Goal: Task Accomplishment & Management: Manage account settings

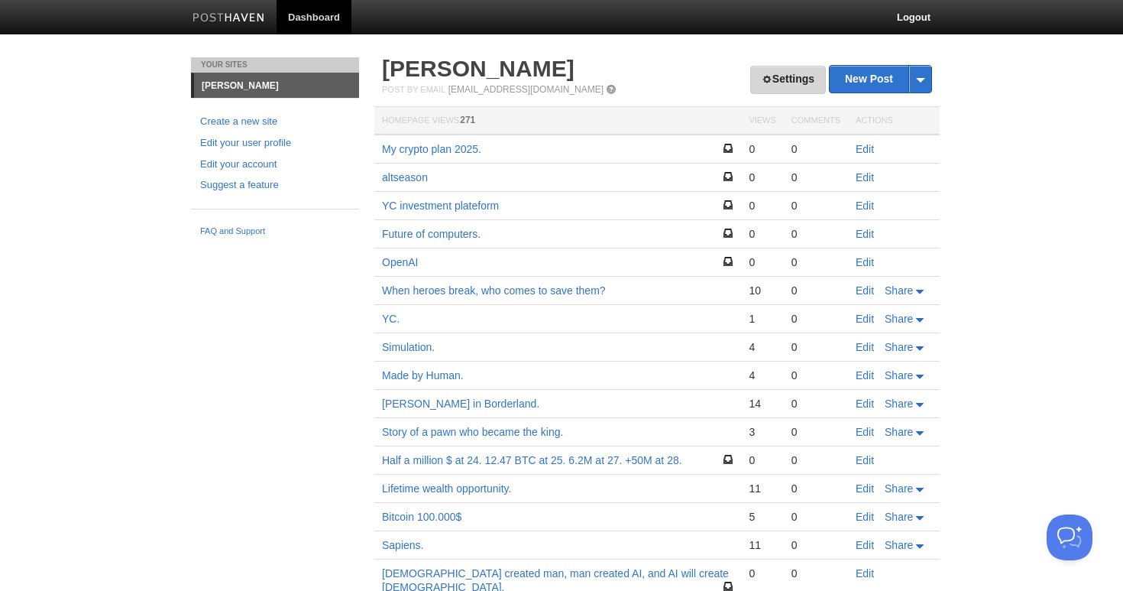
click at [787, 76] on link "Settings" at bounding box center [788, 80] width 76 height 28
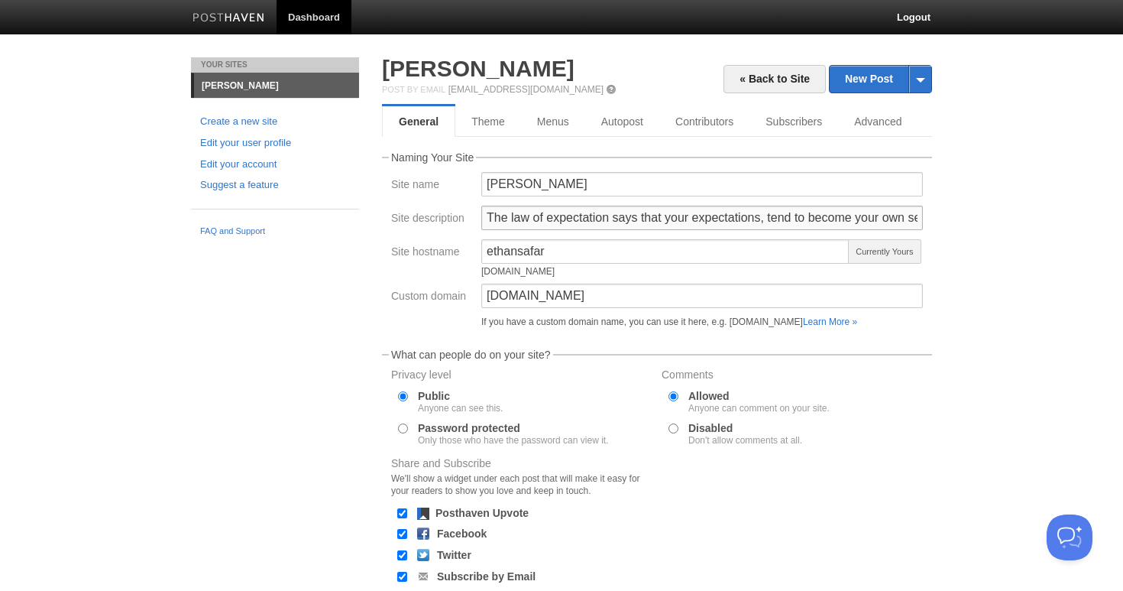
click at [551, 214] on input "The law of expectation says that your expectations, tend to become your own sel…" at bounding box center [702, 218] width 442 height 24
click at [593, 215] on input "The law of expectation says that your expectations, tend to become your own sel…" at bounding box center [702, 218] width 442 height 24
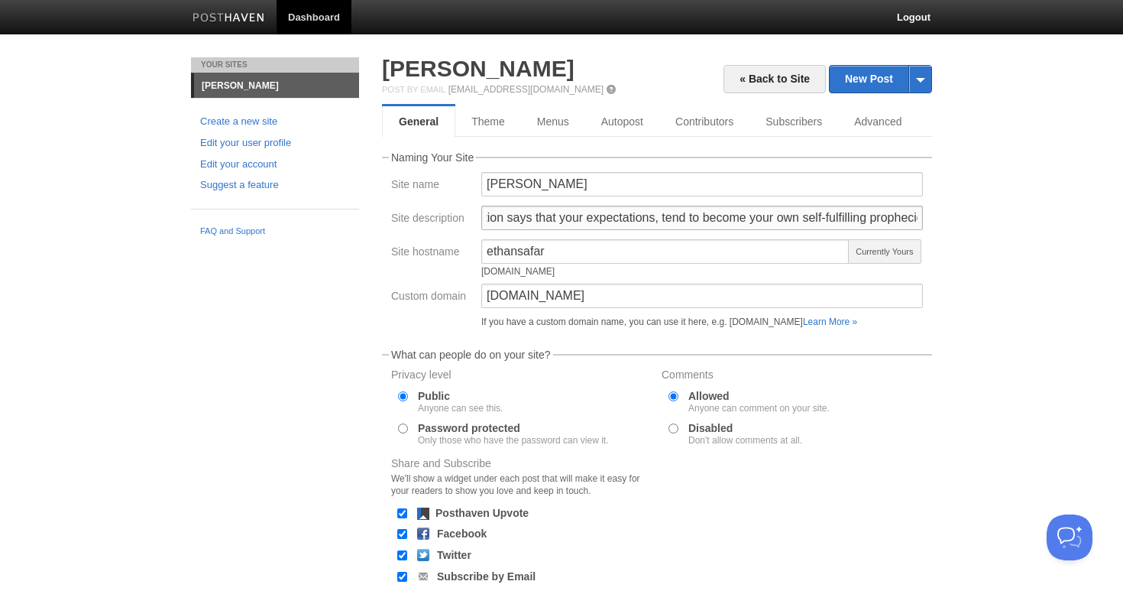
click at [652, 218] on input "The law of expectation says that your expectations, tend to become your own sel…" at bounding box center [702, 218] width 442 height 24
type input "j"
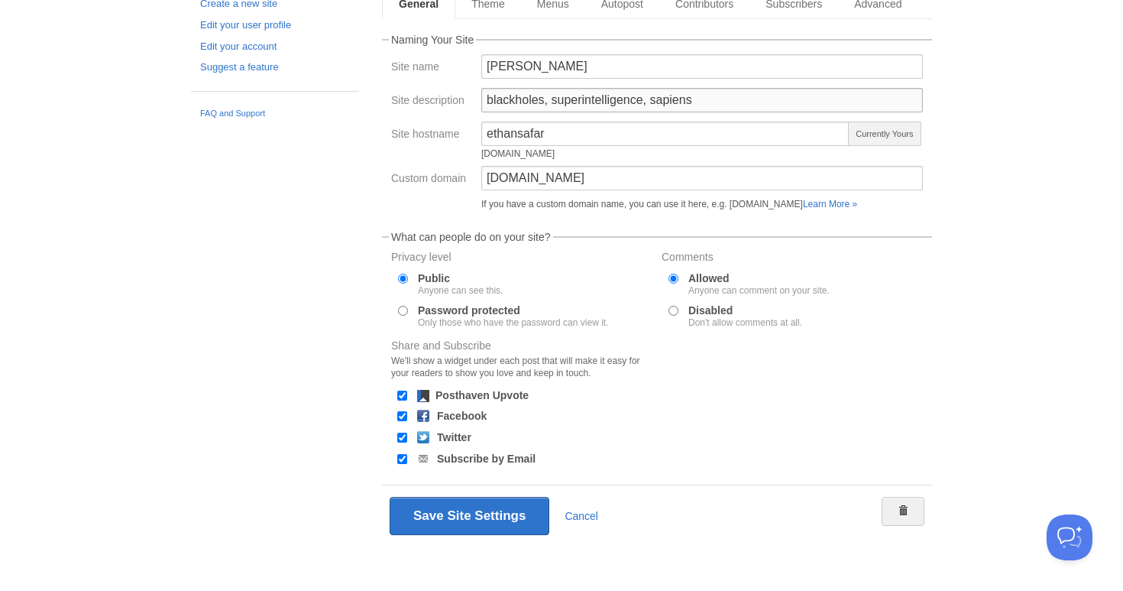
scroll to position [117, 0]
type input "blackholes, superintelligence, sapiens"
click at [474, 513] on button "Save Site Settings" at bounding box center [470, 516] width 160 height 38
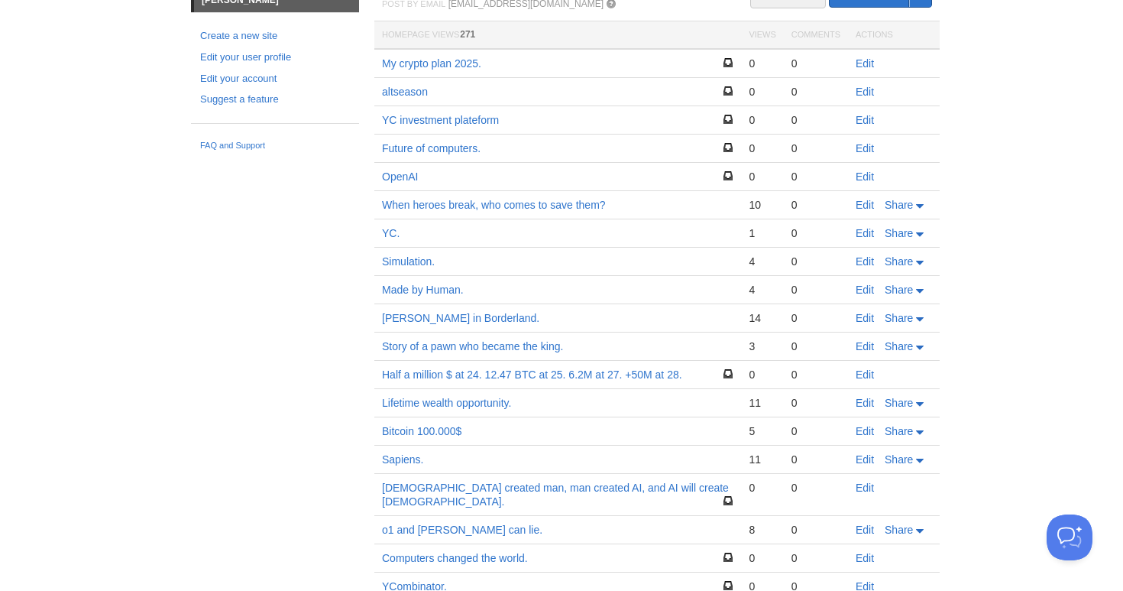
scroll to position [57, 0]
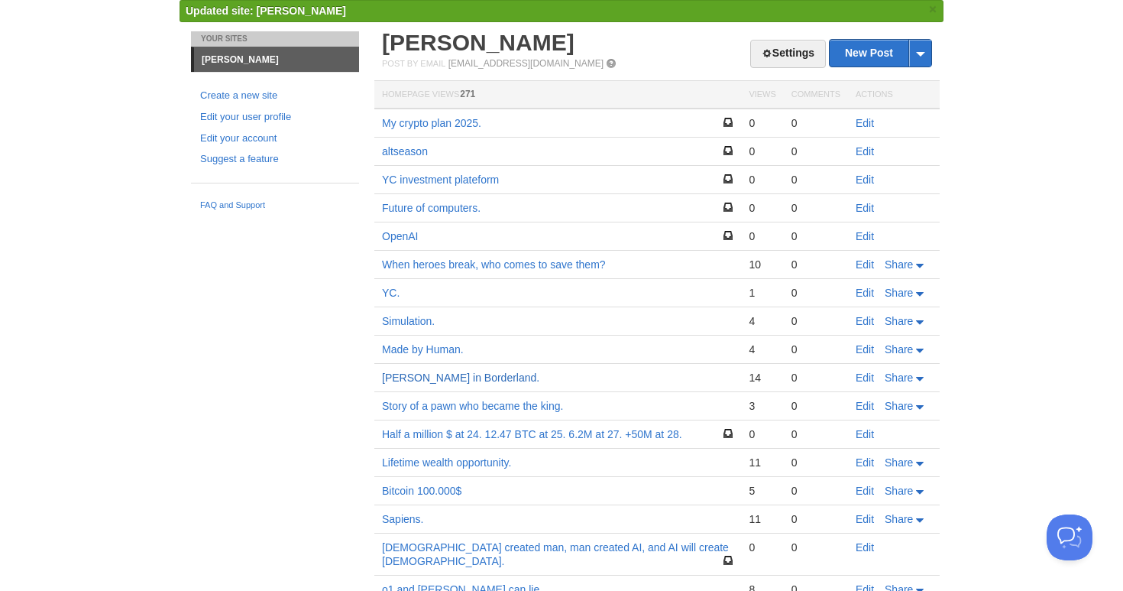
click at [436, 378] on link "[PERSON_NAME] in Borderland." at bounding box center [460, 377] width 157 height 12
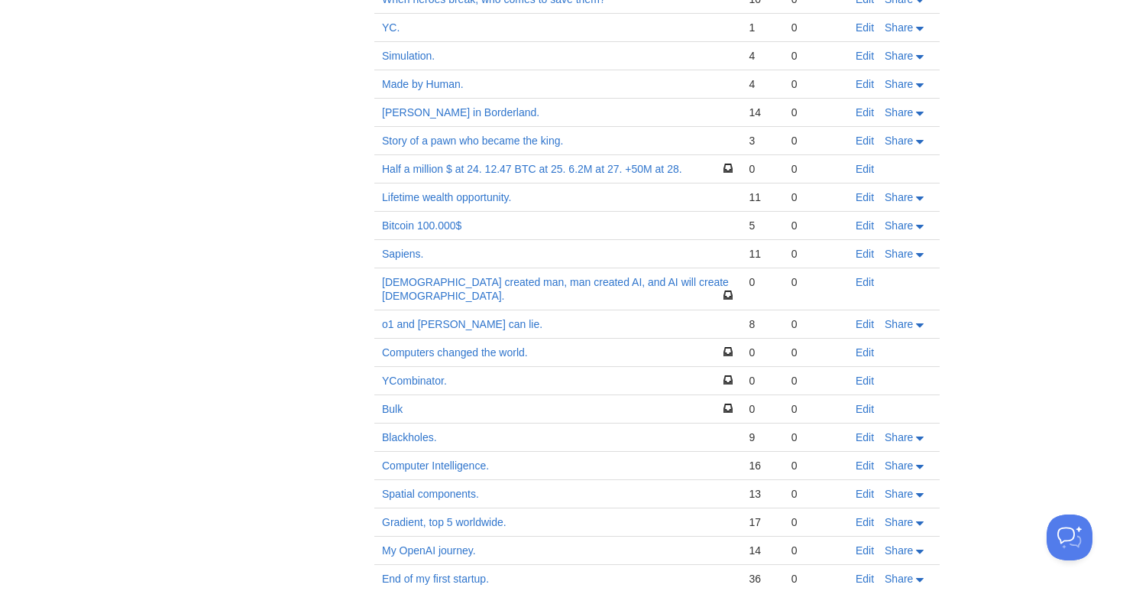
scroll to position [285, 0]
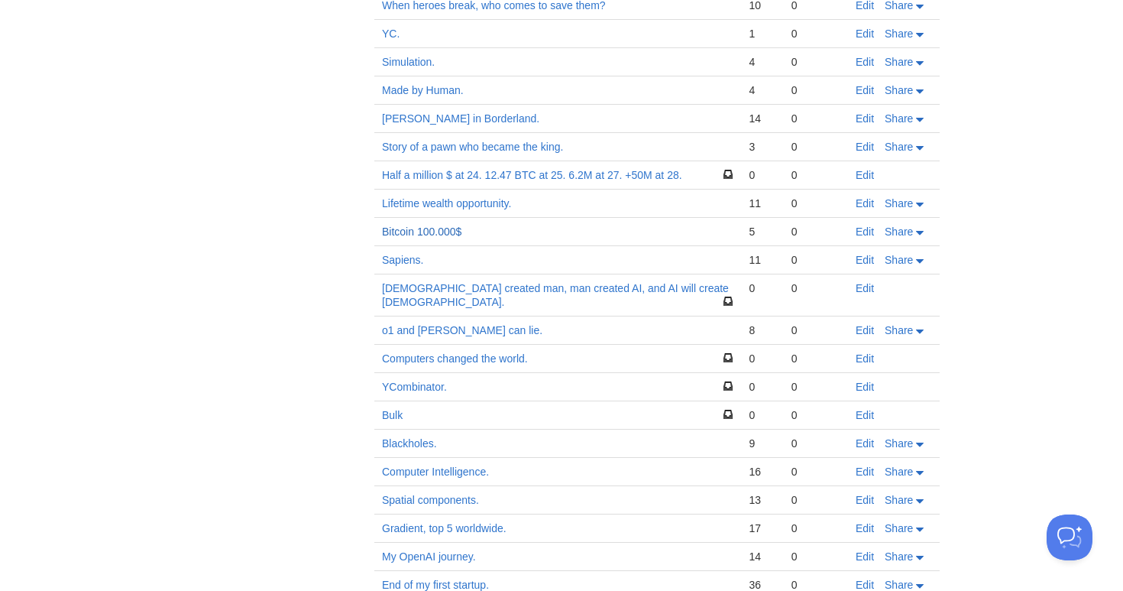
click at [401, 232] on link "Bitcoin 100.000$" at bounding box center [421, 231] width 79 height 12
